Goal: Contribute content: Add original content to the website for others to see

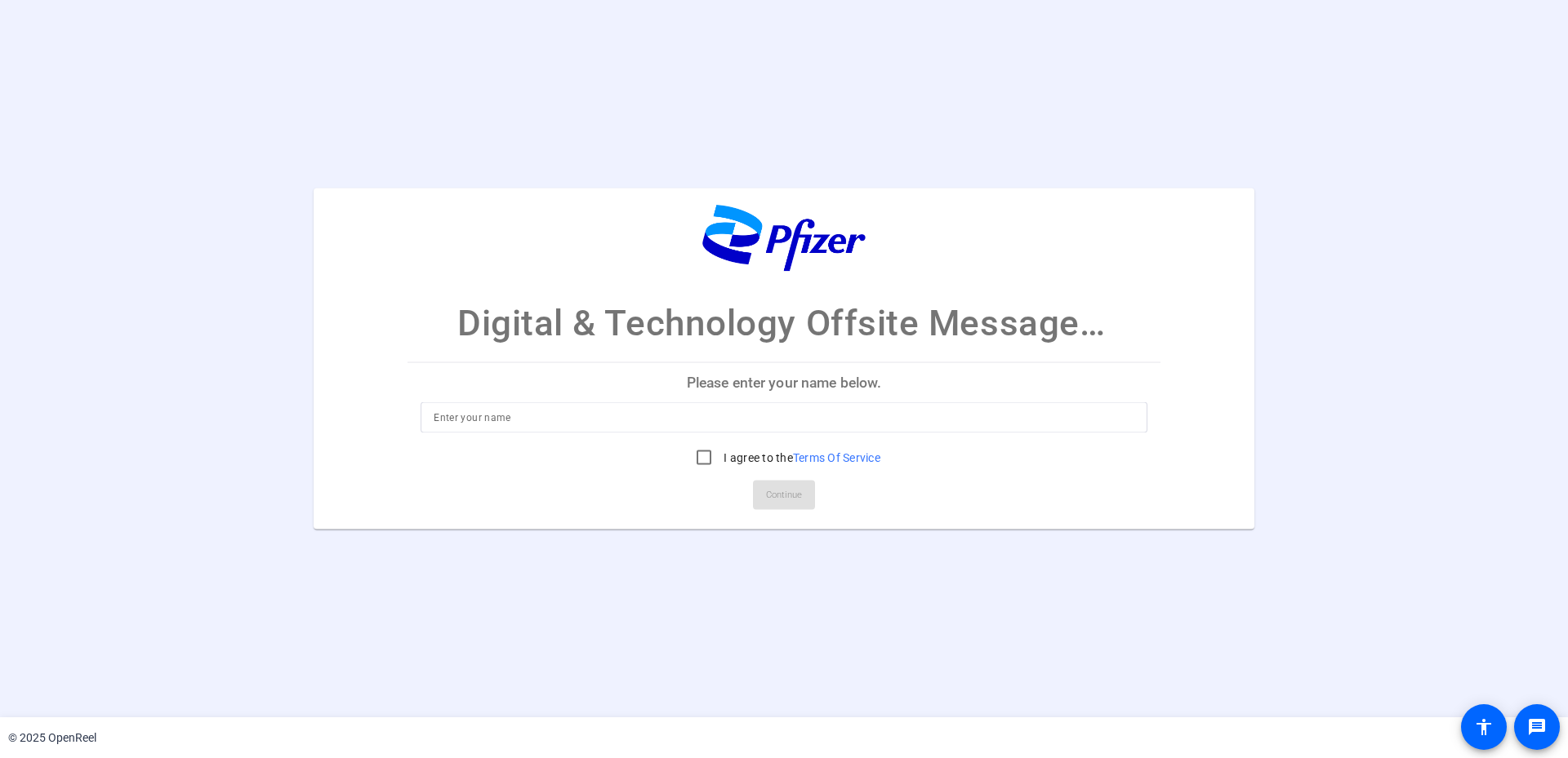
click at [460, 428] on div at bounding box center [784, 417] width 701 height 31
drag, startPoint x: 1370, startPoint y: 125, endPoint x: 1357, endPoint y: 193, distance: 69.2
click at [1369, 134] on openreel-ugc-auth "Digital & Technology Offsite Message Recording Please enter your name below. Da…" at bounding box center [784, 359] width 1568 height 717
click at [556, 412] on input "David" at bounding box center [784, 418] width 701 height 20
type input "David McGettigan"
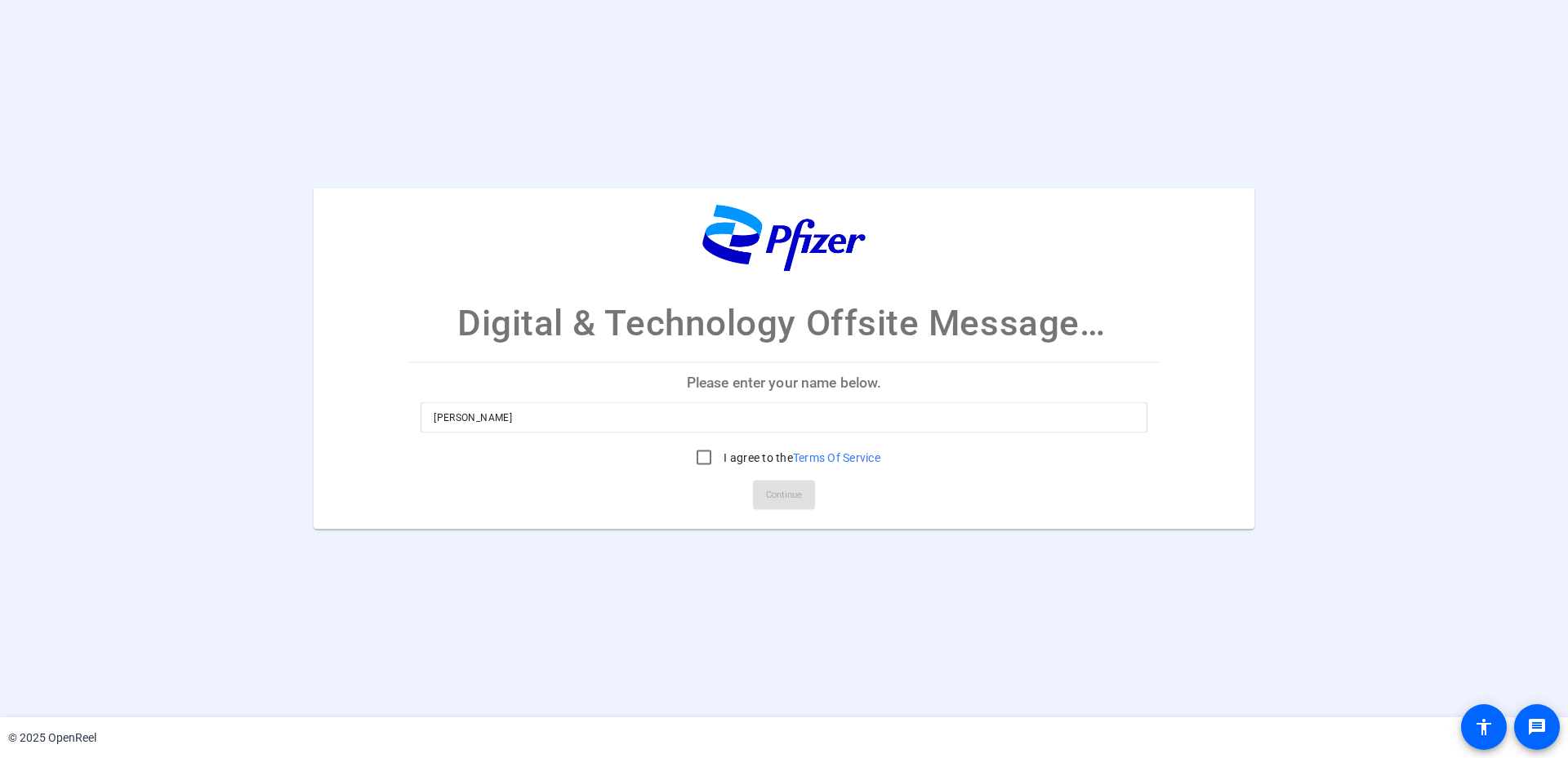
drag, startPoint x: 588, startPoint y: 477, endPoint x: 647, endPoint y: 461, distance: 61.1
click at [592, 475] on mat-card-actions "Continue" at bounding box center [784, 495] width 766 height 42
click at [698, 452] on input "I agree to the Terms Of Service" at bounding box center [703, 458] width 32 height 32
checkbox input "true"
click at [775, 489] on span "Continue" at bounding box center [784, 495] width 36 height 24
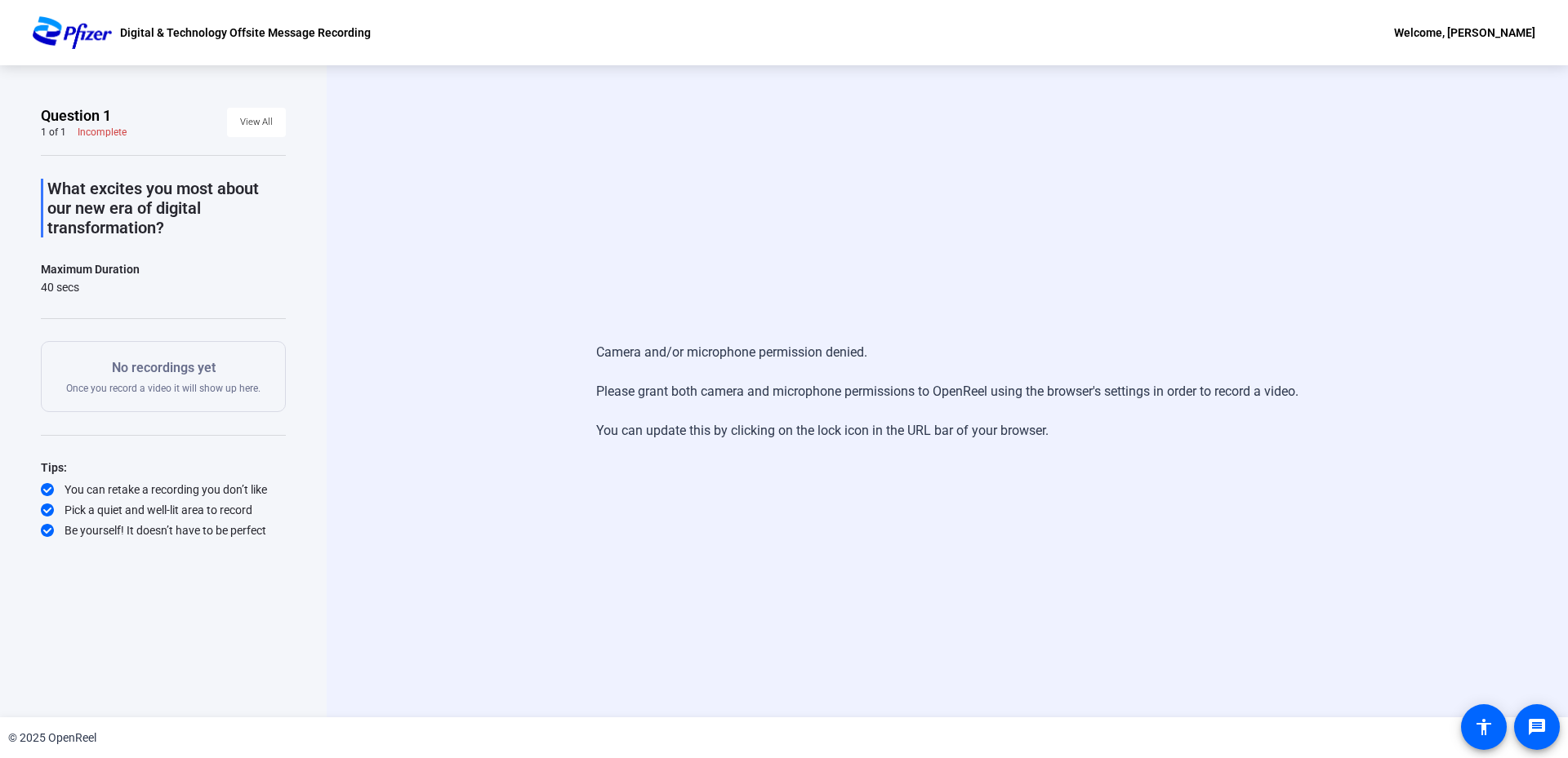
click at [744, 291] on div "Camera and/or microphone permission denied. Please grant both camera and microp…" at bounding box center [947, 391] width 1241 height 653
click at [434, 282] on div "Camera and/or microphone permission denied. Please grant both camera and microp…" at bounding box center [947, 391] width 1241 height 653
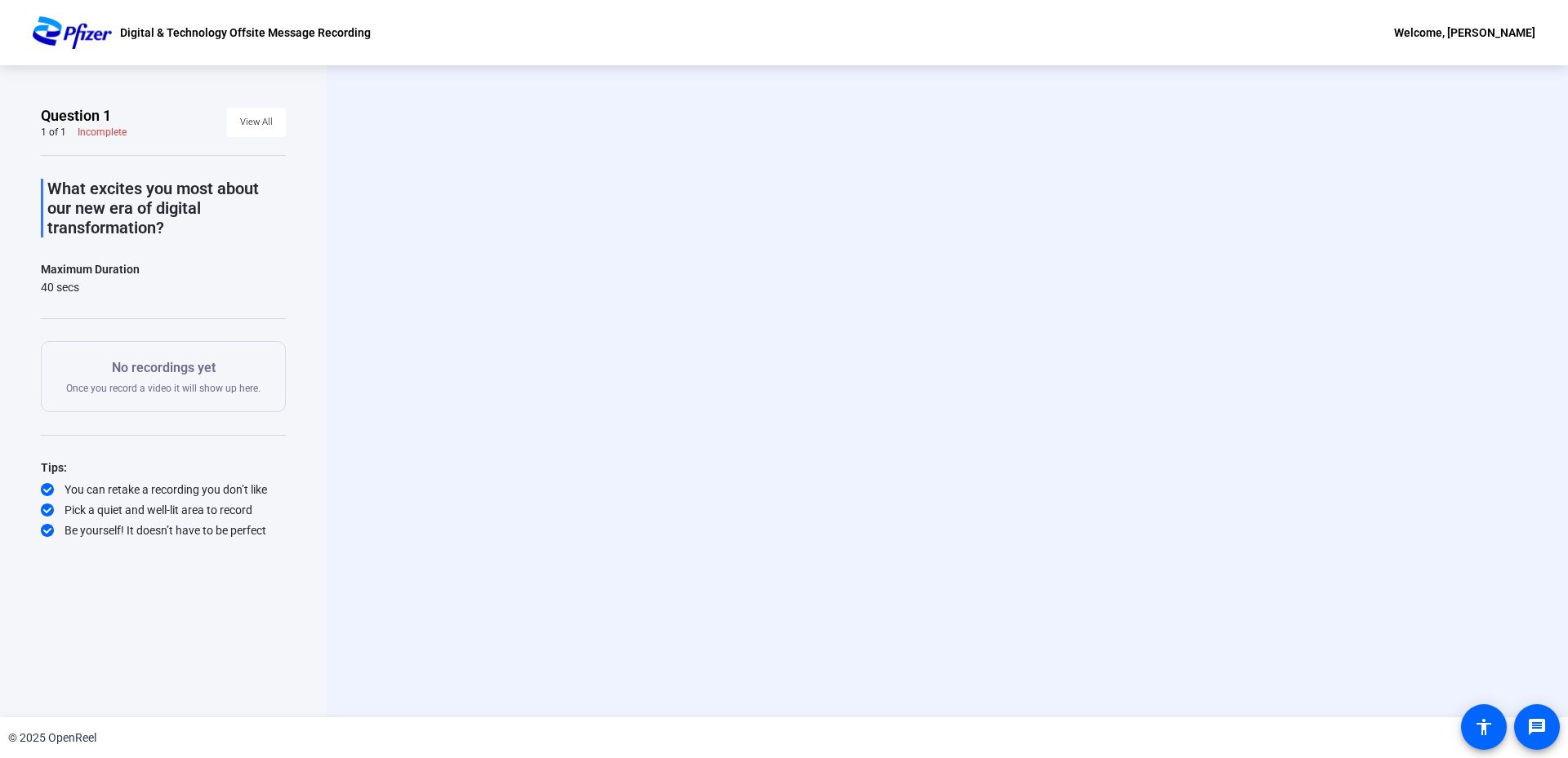
click at [116, 272] on div "Maximum Duration" at bounding box center [90, 269] width 99 height 20
click at [153, 364] on p "No recordings yet" at bounding box center [163, 369] width 195 height 20
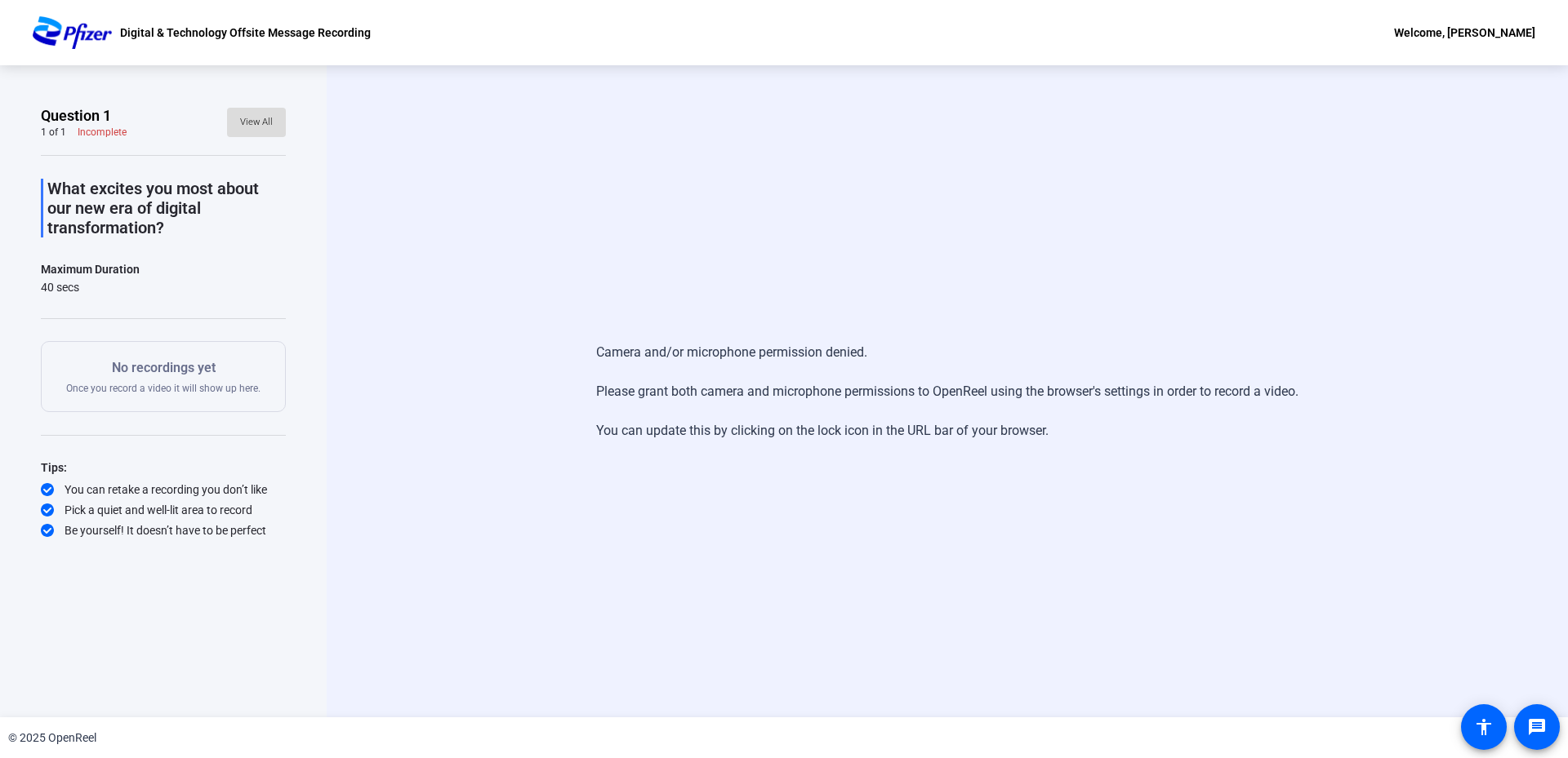
click at [261, 125] on span "View All" at bounding box center [256, 122] width 32 height 24
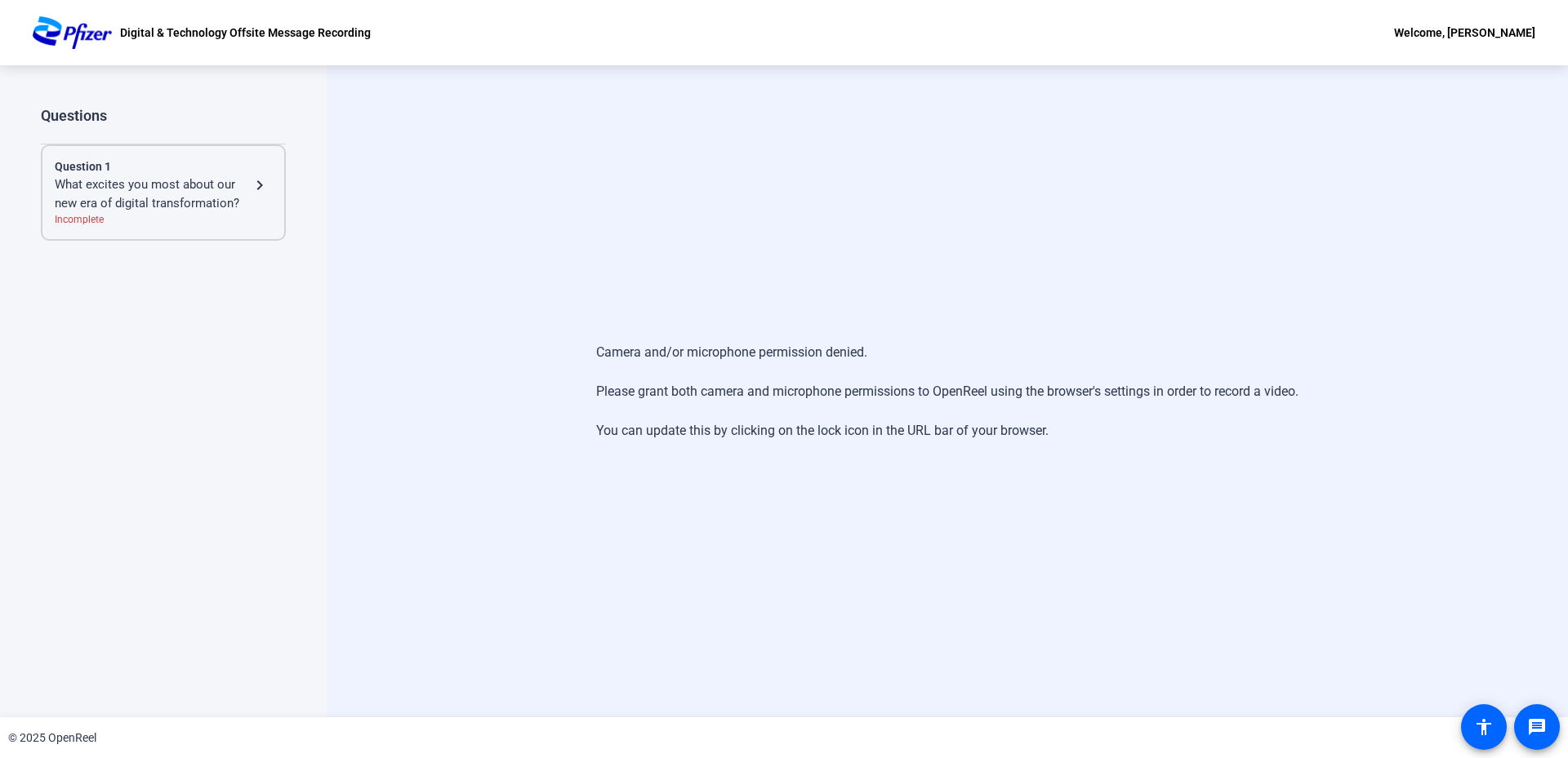
click at [265, 182] on mat-icon "navigate_next" at bounding box center [260, 186] width 20 height 20
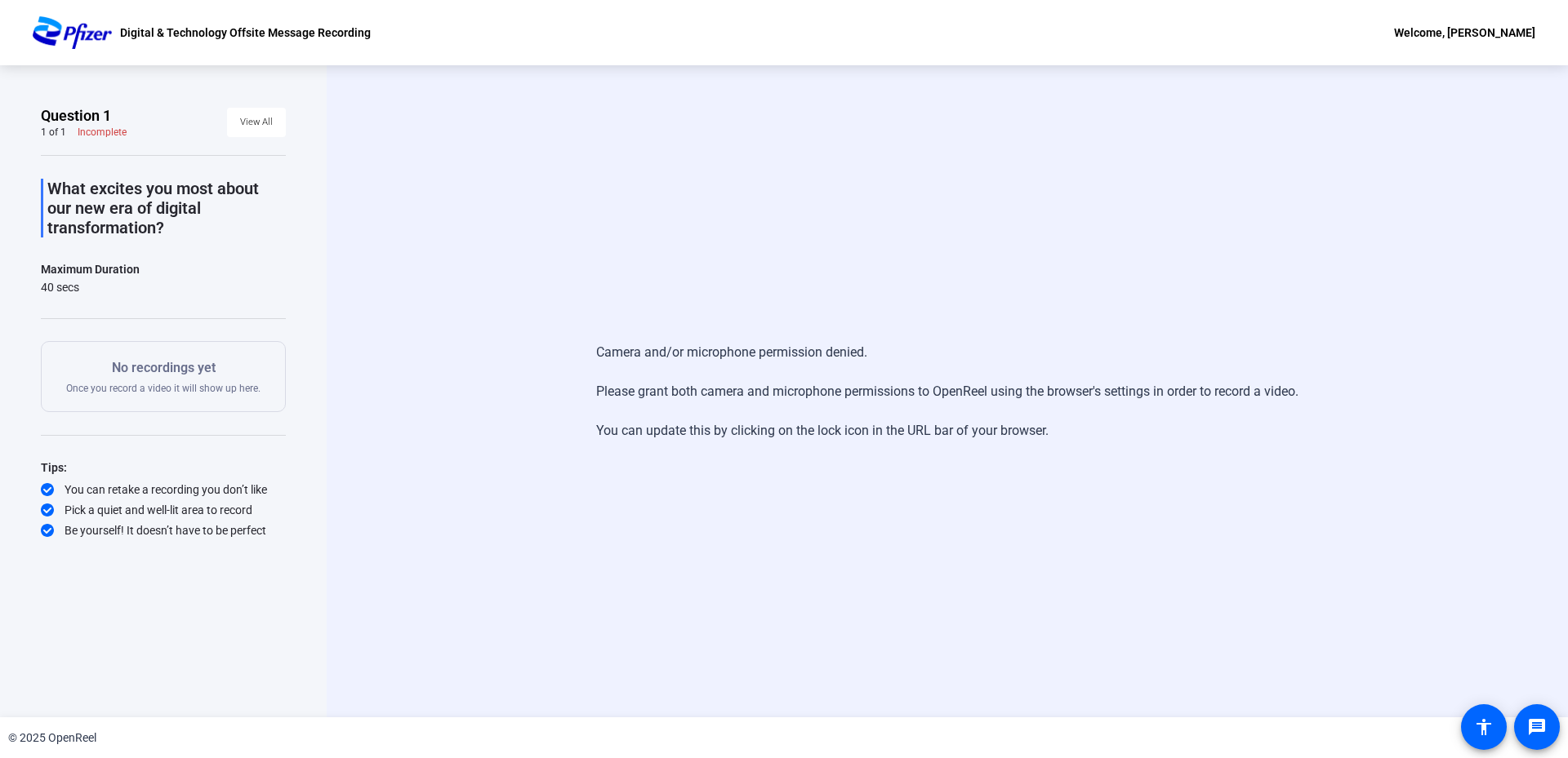
drag, startPoint x: 818, startPoint y: 634, endPoint x: 888, endPoint y: 496, distance: 154.7
click at [822, 621] on div "Camera and/or microphone permission denied. Please grant both camera and microp…" at bounding box center [947, 391] width 1241 height 653
click at [817, 279] on div "Camera and/or microphone permission denied. Please grant both camera and microp…" at bounding box center [947, 391] width 1241 height 653
click at [436, 184] on div "Camera and/or microphone permission denied. Please grant both camera and microp…" at bounding box center [947, 391] width 1241 height 653
click at [618, 699] on div "Camera and/or microphone permission denied. Please grant both camera and microp…" at bounding box center [947, 391] width 1241 height 653
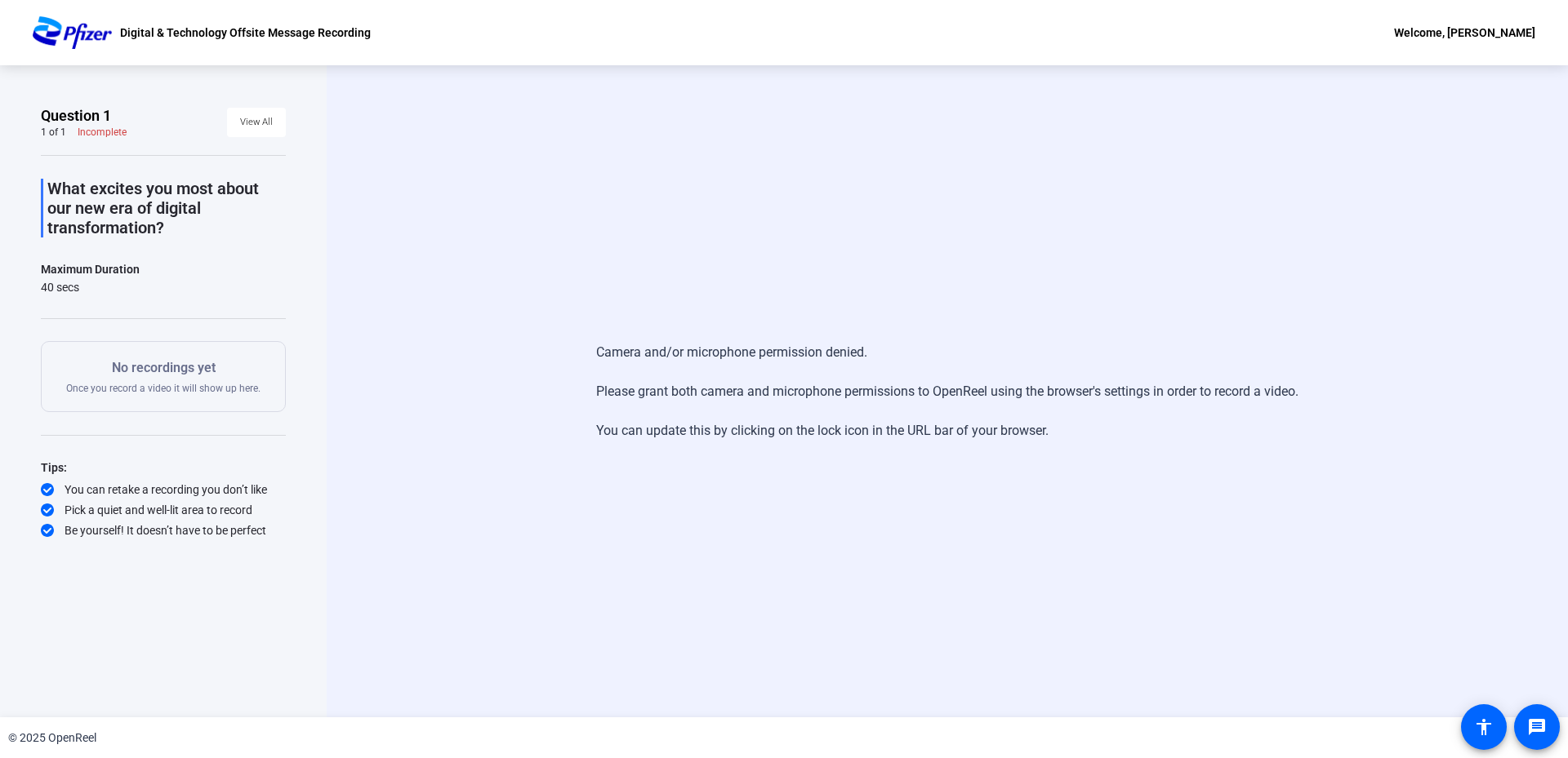
click at [568, 574] on div "Camera and/or microphone permission denied. Please grant both camera and microp…" at bounding box center [947, 391] width 1241 height 653
click at [525, 252] on div "Camera and/or microphone permission denied. Please grant both camera and microp…" at bounding box center [947, 391] width 1241 height 653
click at [1127, 155] on div "Camera and/or microphone permission denied. Please grant both camera and microp…" at bounding box center [947, 391] width 1241 height 653
click at [464, 118] on div "Camera and/or microphone permission denied. Please grant both camera and microp…" at bounding box center [947, 391] width 1241 height 653
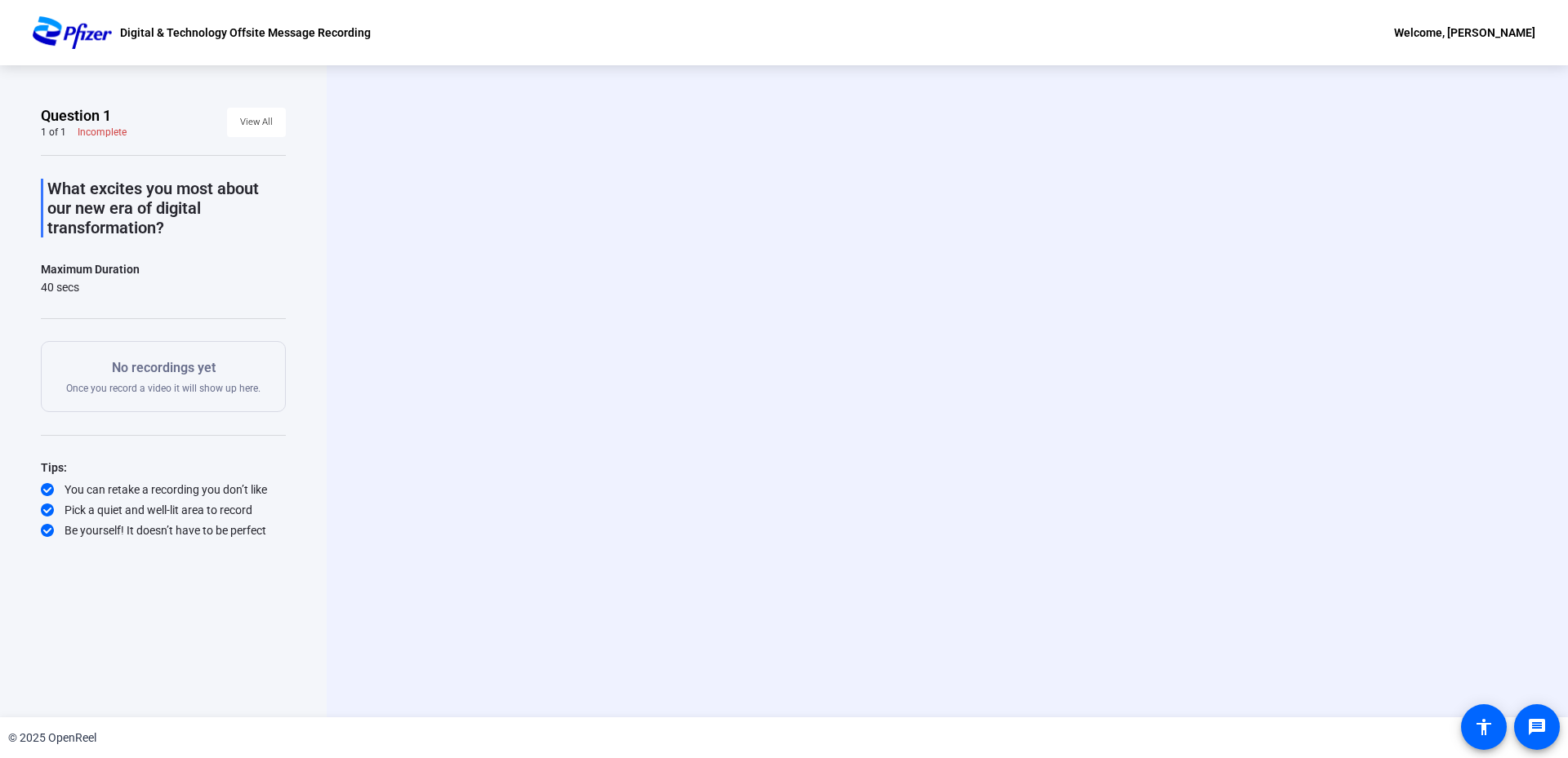
click at [566, 139] on div "Start Recording person Hide Overlay flip Flip Camera question_mark Question Cam…" at bounding box center [947, 391] width 1241 height 653
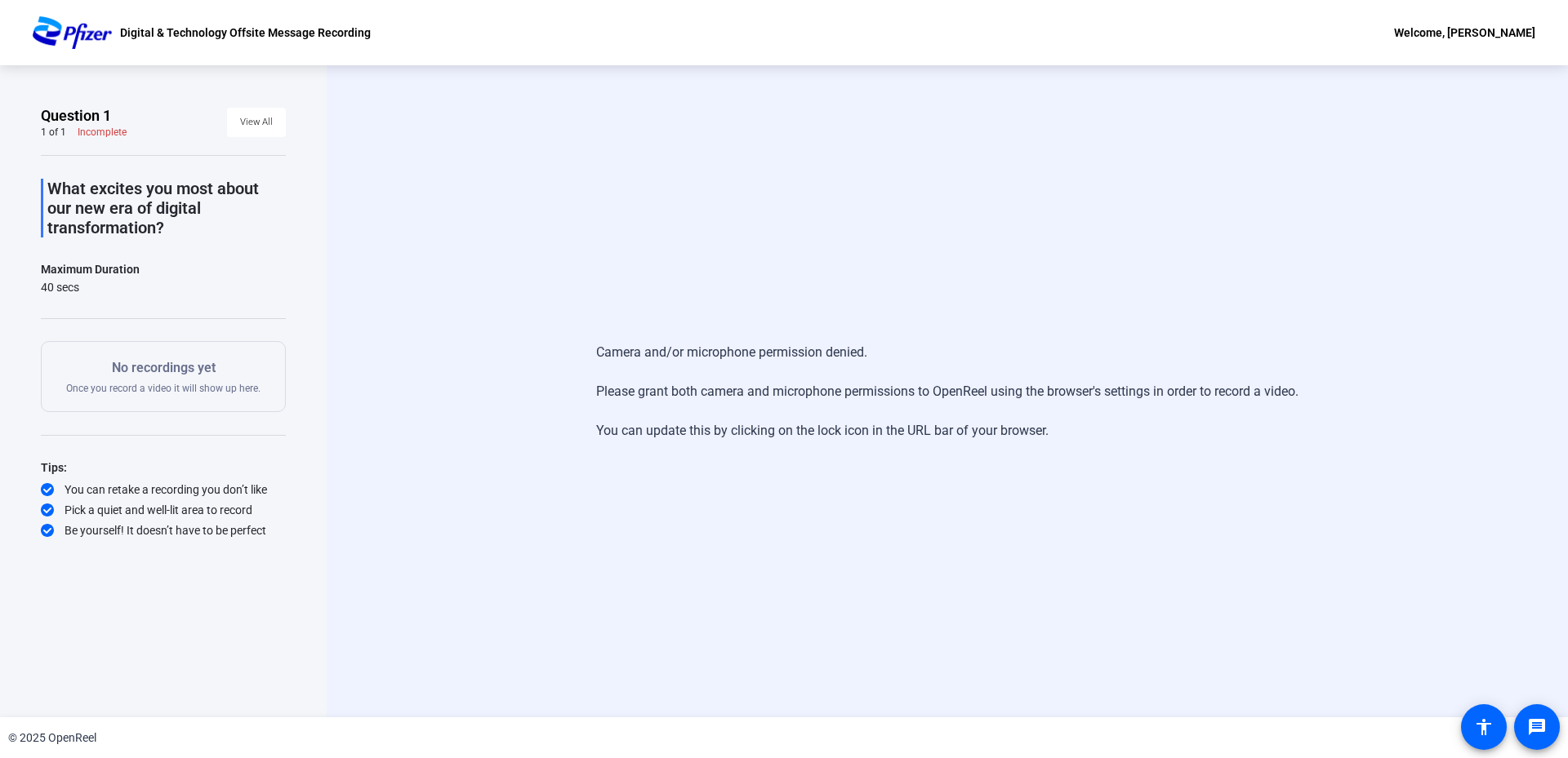
drag, startPoint x: 1552, startPoint y: 0, endPoint x: 958, endPoint y: 205, distance: 628.4
click at [958, 205] on div "Camera and/or microphone permission denied. Please grant both camera and microp…" at bounding box center [947, 391] width 1241 height 653
click at [894, 276] on div "Camera and/or microphone permission denied. Please grant both camera and microp…" at bounding box center [947, 391] width 1241 height 653
click at [1097, 432] on div "Camera and/or microphone permission denied. Please grant both camera and microp…" at bounding box center [947, 391] width 702 height 131
click at [1084, 439] on div "Camera and/or microphone permission denied. Please grant both camera and microp…" at bounding box center [947, 391] width 702 height 131
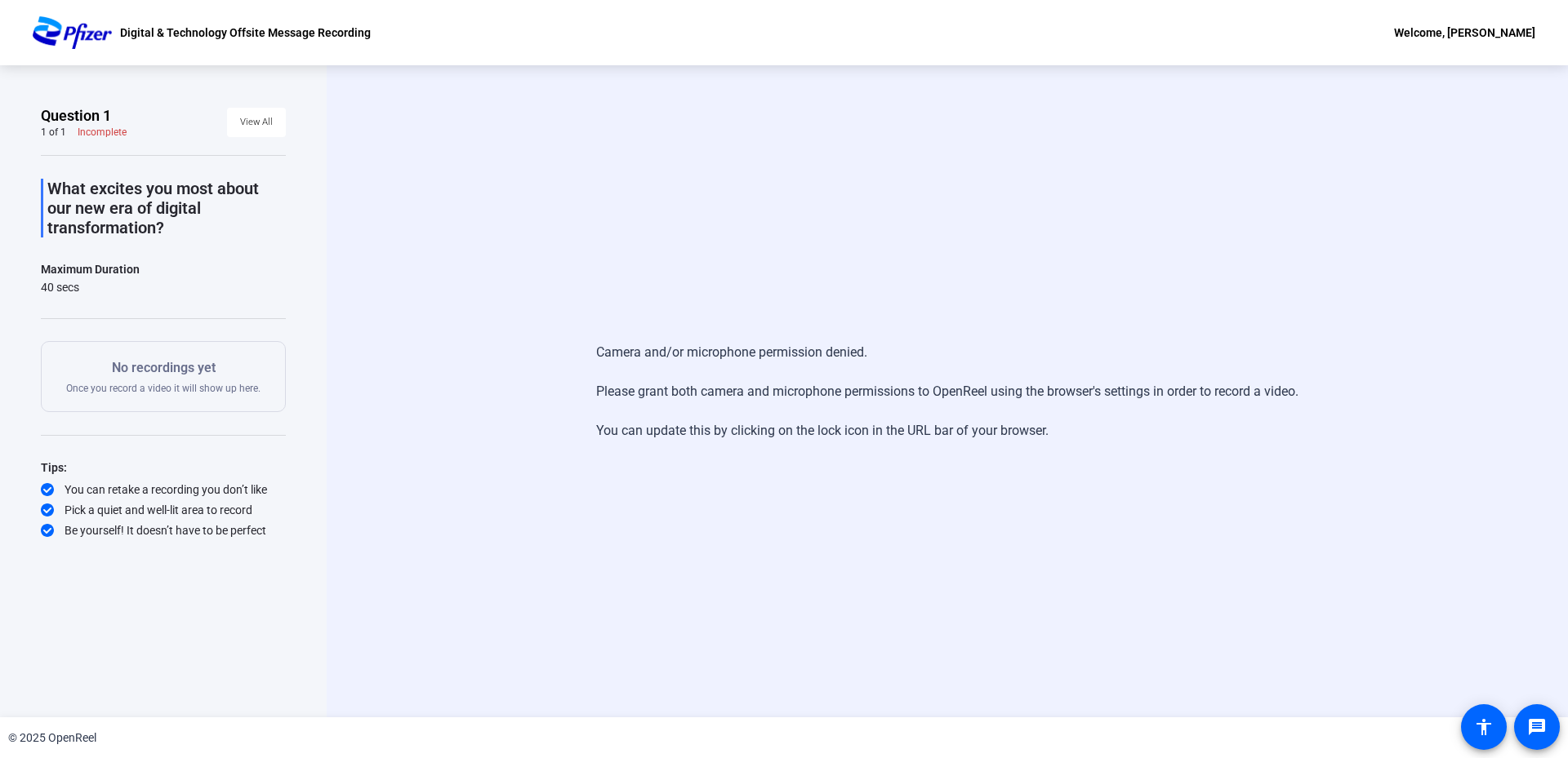
click at [532, 86] on div "Camera and/or microphone permission denied. Please grant both camera and microp…" at bounding box center [947, 391] width 1241 height 653
